Goal: Check status: Check status

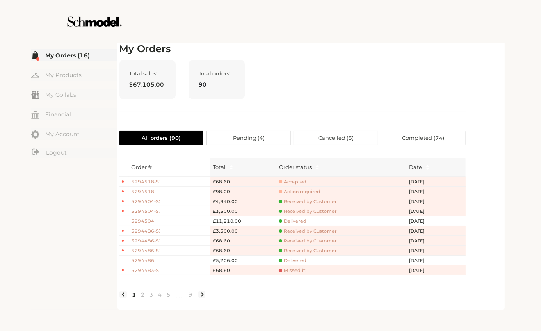
click at [356, 87] on div "Total sales: $67,105.00 Total orders: 90" at bounding box center [292, 86] width 346 height 52
drag, startPoint x: 350, startPoint y: 94, endPoint x: 387, endPoint y: 118, distance: 44.2
click at [357, 100] on div "Total sales: $67,105.00 Total orders: 90" at bounding box center [292, 86] width 346 height 52
click at [290, 182] on span "Accepted" at bounding box center [292, 182] width 27 height 6
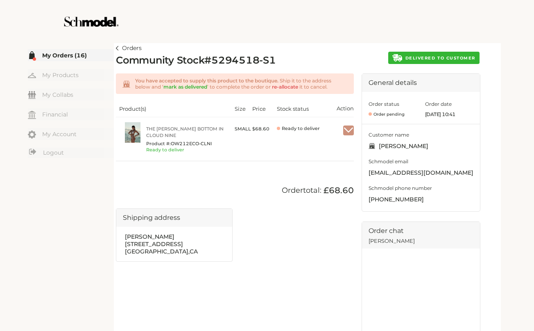
click at [123, 48] on link "Orders" at bounding box center [129, 48] width 26 height 10
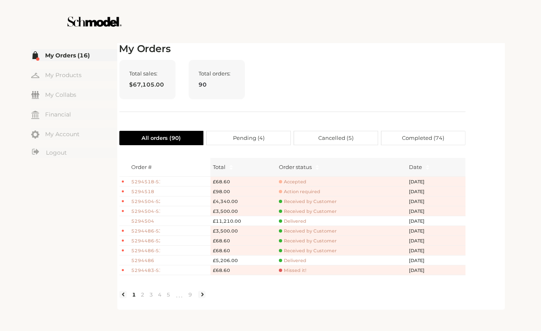
click at [243, 44] on h2 "My Orders" at bounding box center [292, 49] width 346 height 12
drag, startPoint x: 457, startPoint y: 79, endPoint x: 472, endPoint y: 94, distance: 20.9
click at [472, 94] on div "My Orders Total sales: $67,105.00 Total orders: 90 All orders ( 90 ) Pending ( …" at bounding box center [310, 175] width 383 height 264
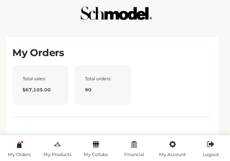
click at [155, 91] on div "Total sales: $67,105.00 Total orders: 90" at bounding box center [112, 91] width 200 height 52
